Goal: Task Accomplishment & Management: Complete application form

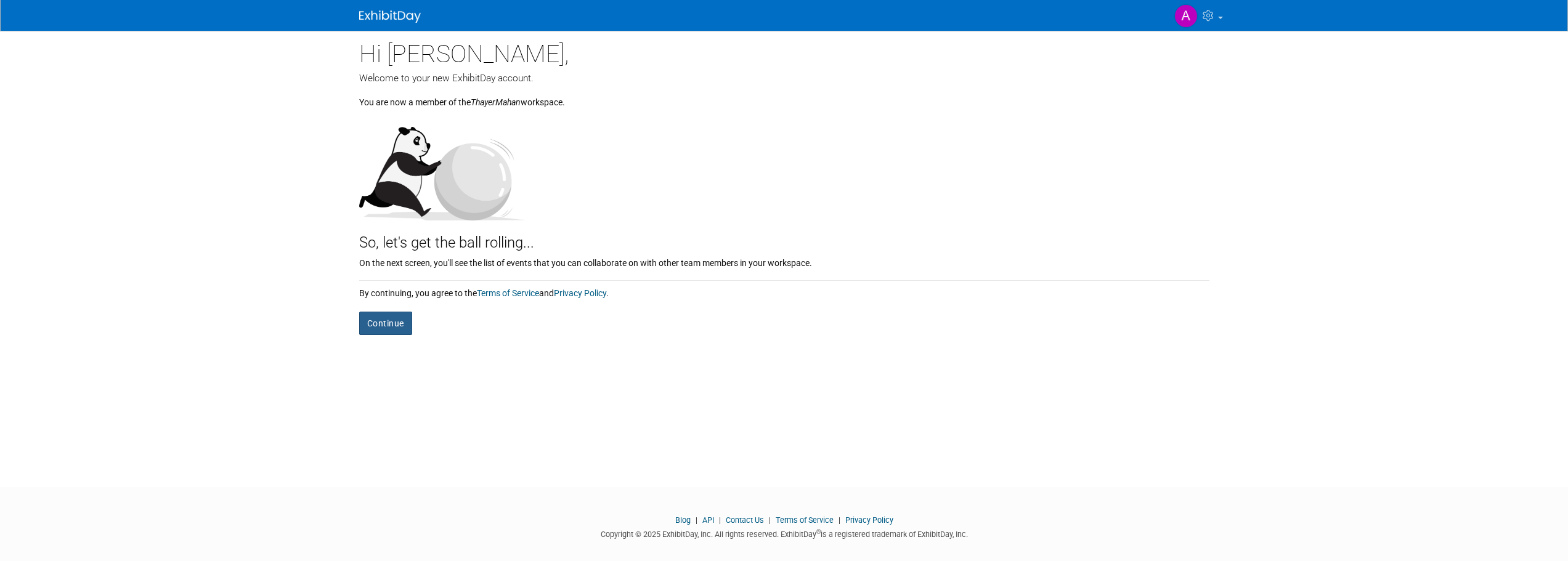
click at [398, 325] on button "Continue" at bounding box center [386, 323] width 53 height 23
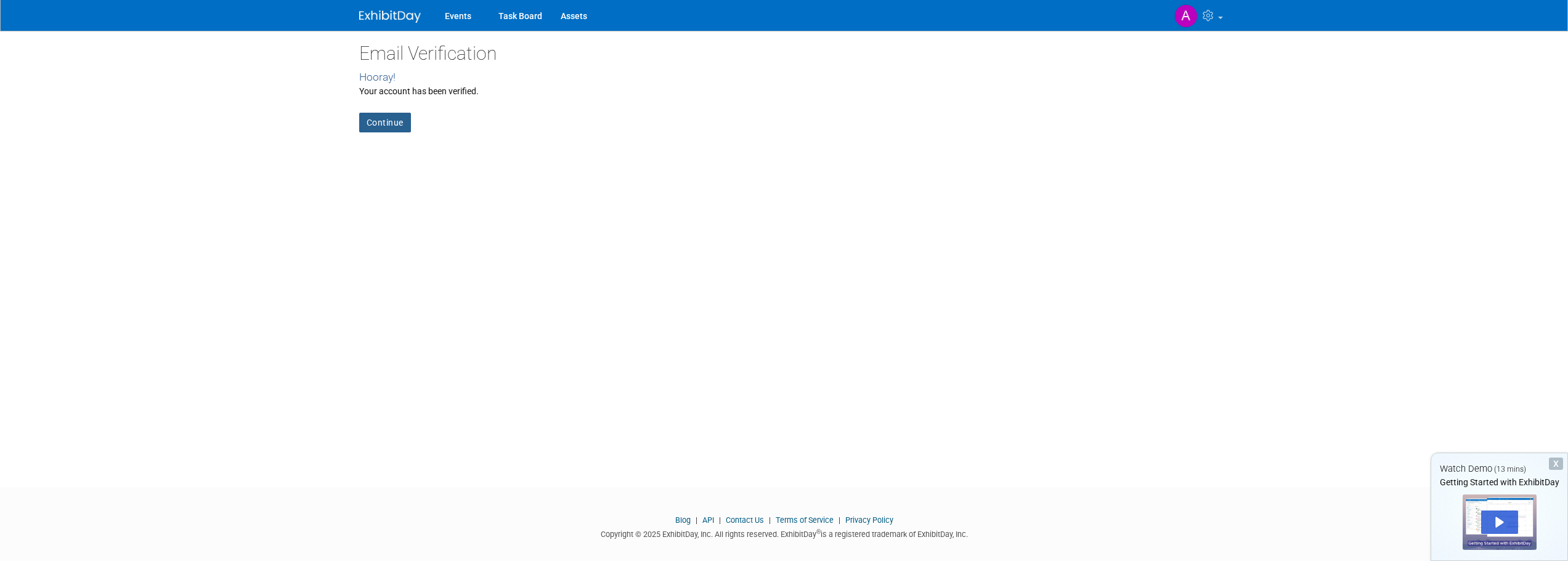
click at [384, 124] on link "Continue" at bounding box center [385, 122] width 51 height 20
